Goal: Browse casually

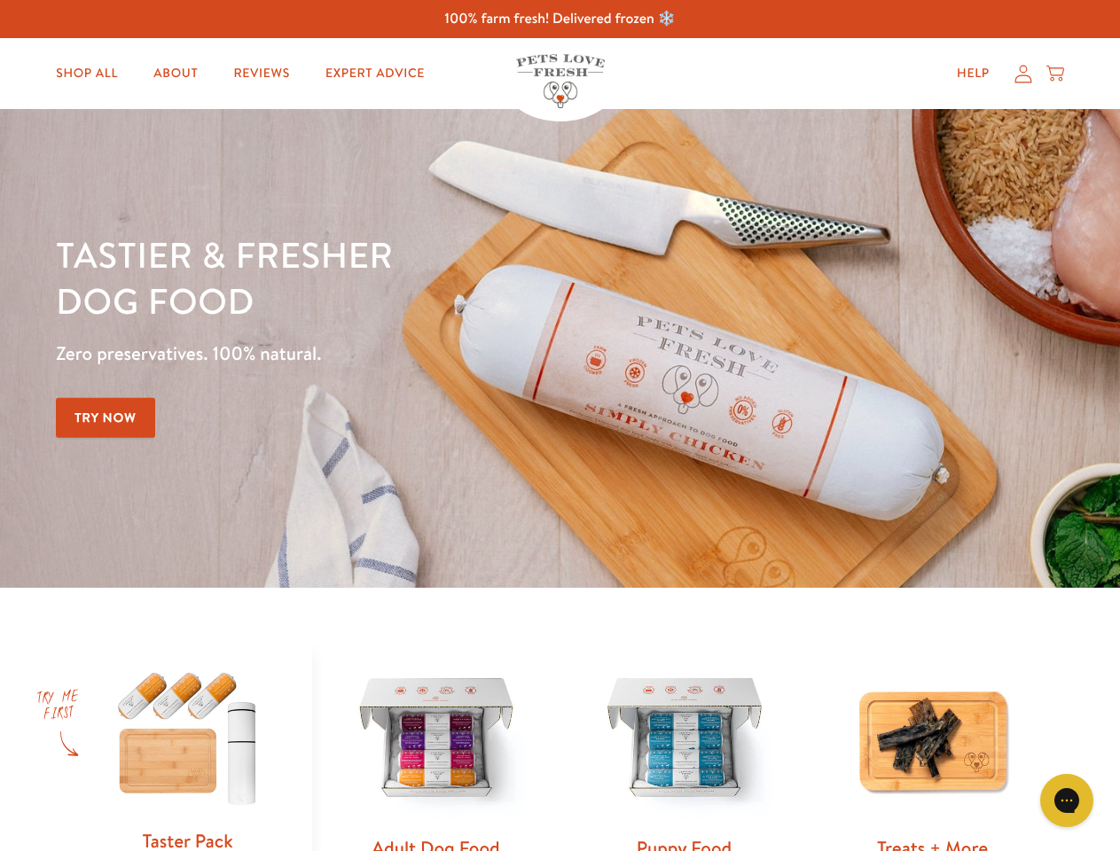
click at [560, 426] on div "Tastier & fresher dog food Zero preservatives. 100% natural. Try Now" at bounding box center [392, 348] width 672 height 234
click at [1067, 801] on icon "Gorgias live chat" at bounding box center [1066, 800] width 17 height 17
